Goal: Task Accomplishment & Management: Manage account settings

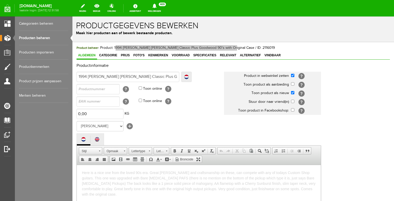
click at [48, 38] on link "Producten beheren" at bounding box center [43, 38] width 49 height 14
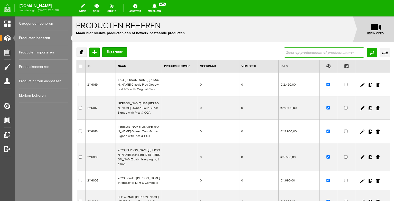
click at [325, 50] on input "text" at bounding box center [324, 52] width 80 height 10
type input "special"
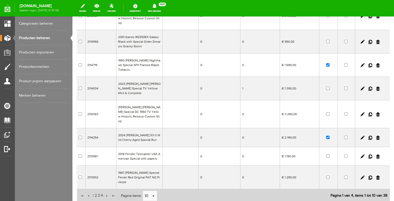
scroll to position [116, 0]
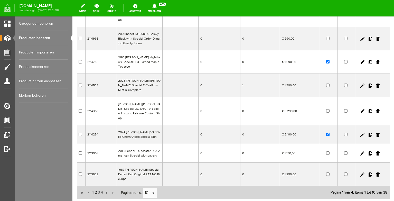
click at [96, 187] on span "2" at bounding box center [95, 192] width 3 height 10
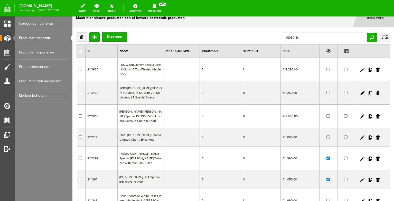
scroll to position [0, 0]
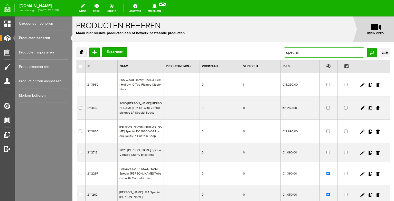
drag, startPoint x: 304, startPoint y: 52, endPoint x: 283, endPoint y: 49, distance: 20.7
click at [284, 50] on div "Verwijderen Toevoegen Exporteer special Zoeken uitgebreid zoeken Categorie Bass…" at bounding box center [233, 52] width 313 height 10
click at [302, 53] on input "special" at bounding box center [324, 52] width 80 height 10
drag, startPoint x: 307, startPoint y: 53, endPoint x: 278, endPoint y: 51, distance: 29.1
click at [284, 51] on input "special" at bounding box center [324, 52] width 80 height 10
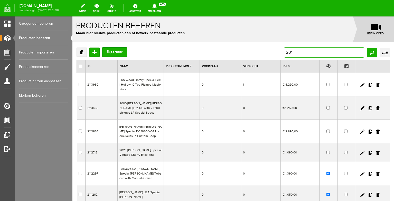
type input "2010"
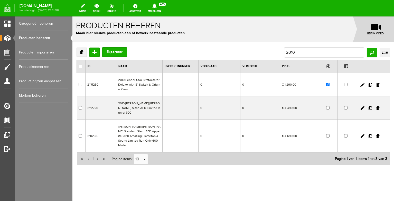
click at [172, 79] on td at bounding box center [180, 84] width 36 height 23
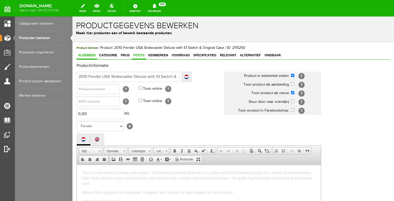
click at [141, 56] on span "Foto's" at bounding box center [139, 55] width 14 height 4
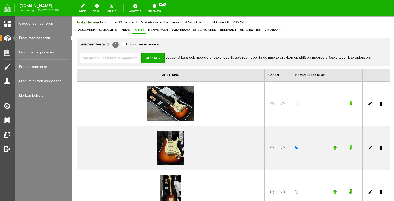
scroll to position [26, 0]
